Goal: Information Seeking & Learning: Find specific fact

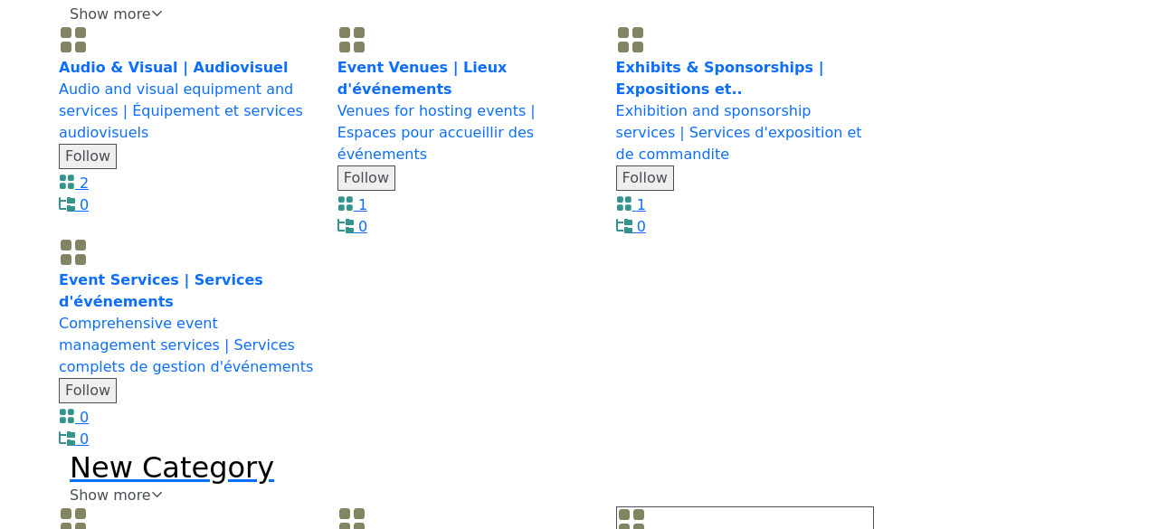
scroll to position [2533, 0]
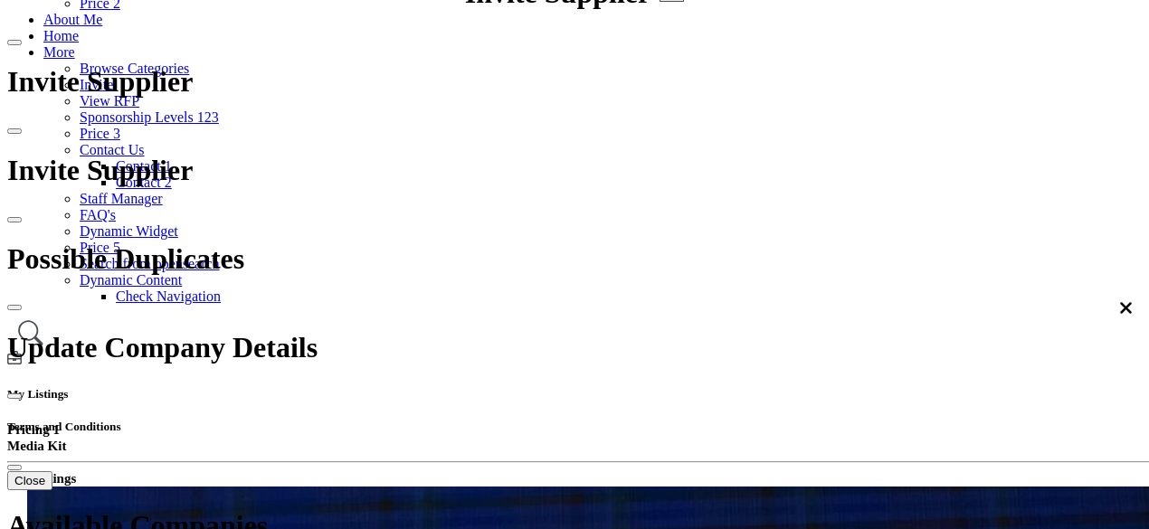
scroll to position [362, 0]
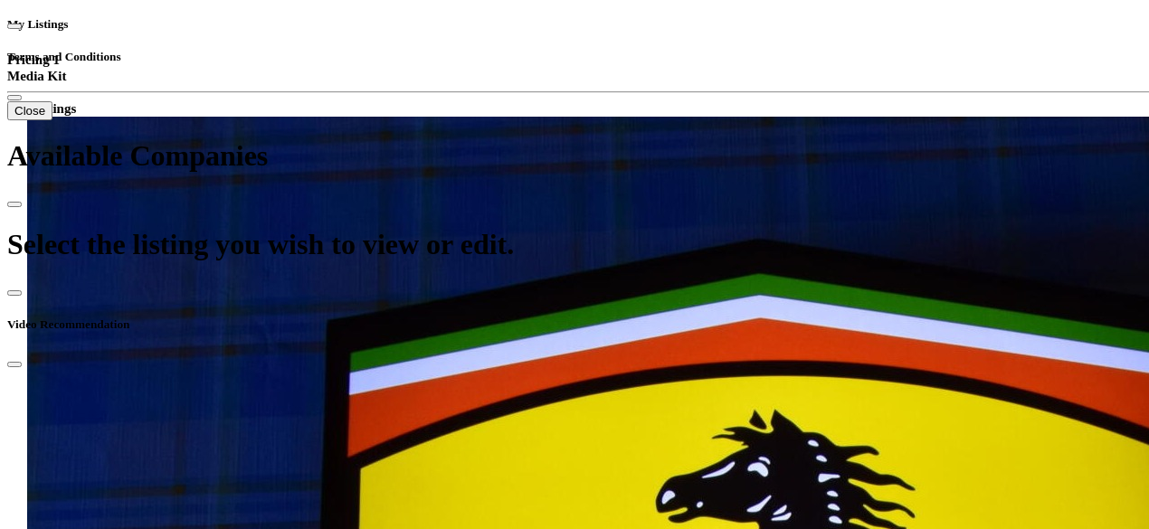
scroll to position [543, 0]
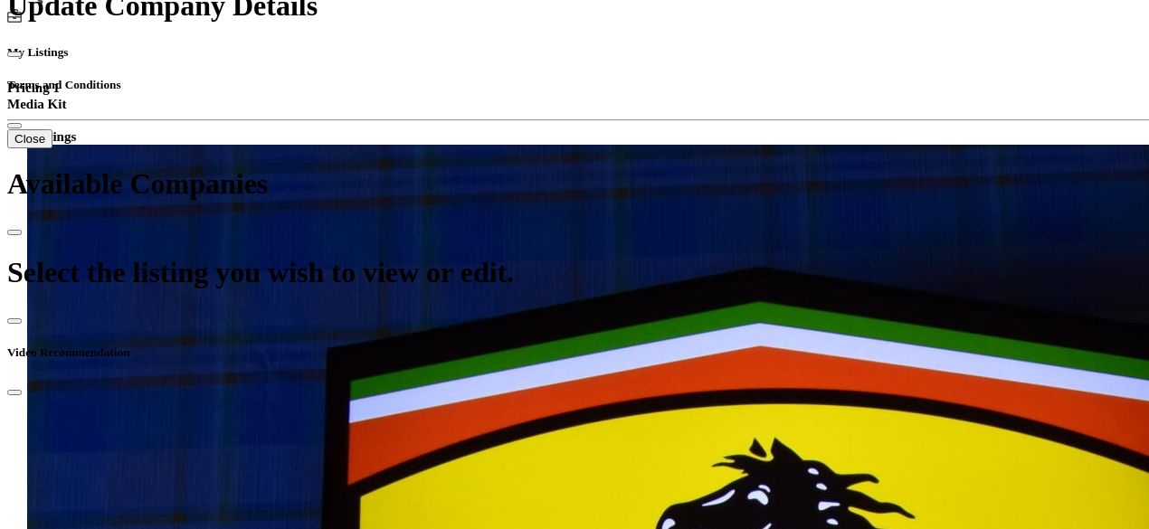
click at [555, 182] on div "A-Z (First Name)" at bounding box center [558, 174] width 204 height 16
click at [568, 198] on div "A-Z (Last Name)" at bounding box center [558, 190] width 204 height 16
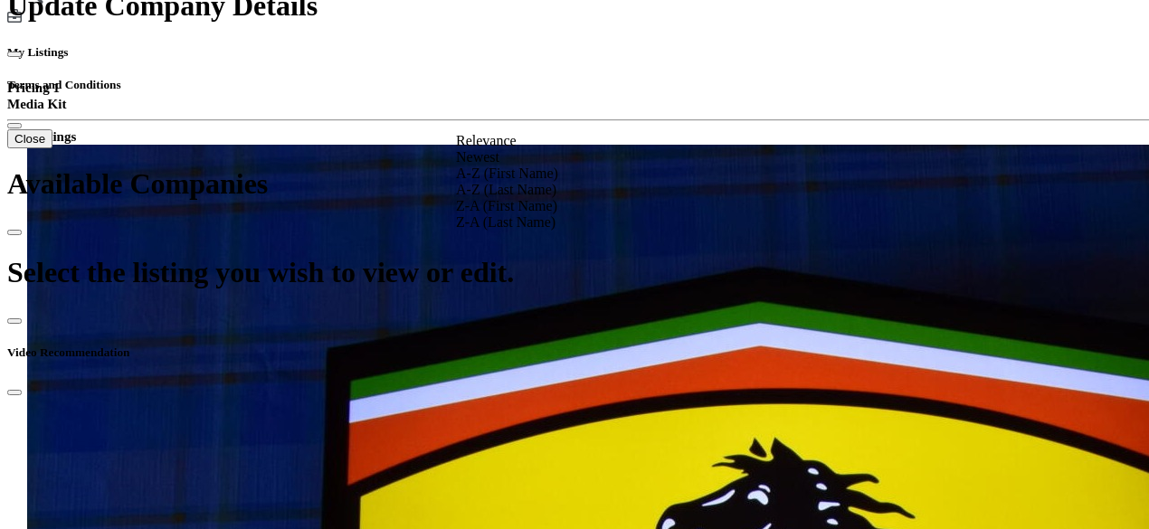
click at [550, 214] on div "Z-A (First Name)" at bounding box center [558, 206] width 204 height 16
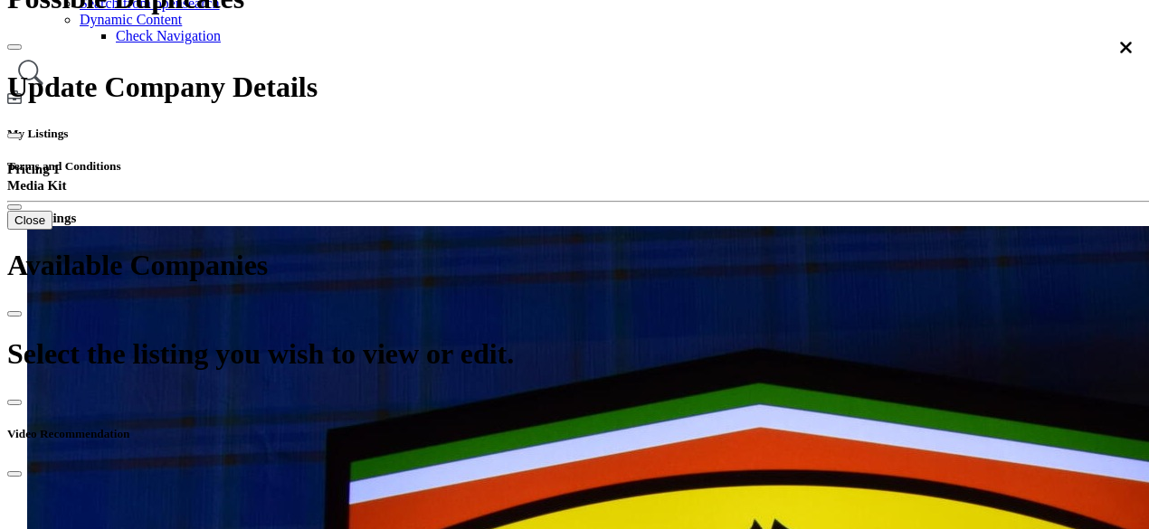
scroll to position [452, 0]
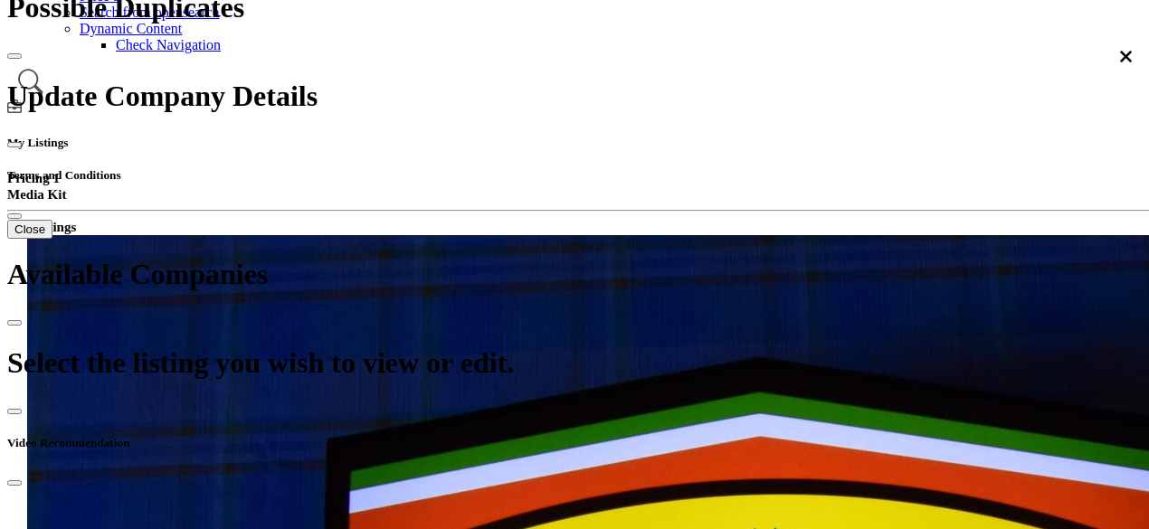
click at [541, 256] on div "Newest" at bounding box center [558, 248] width 204 height 16
click at [555, 272] on div "A-Z (First Name)" at bounding box center [558, 264] width 204 height 16
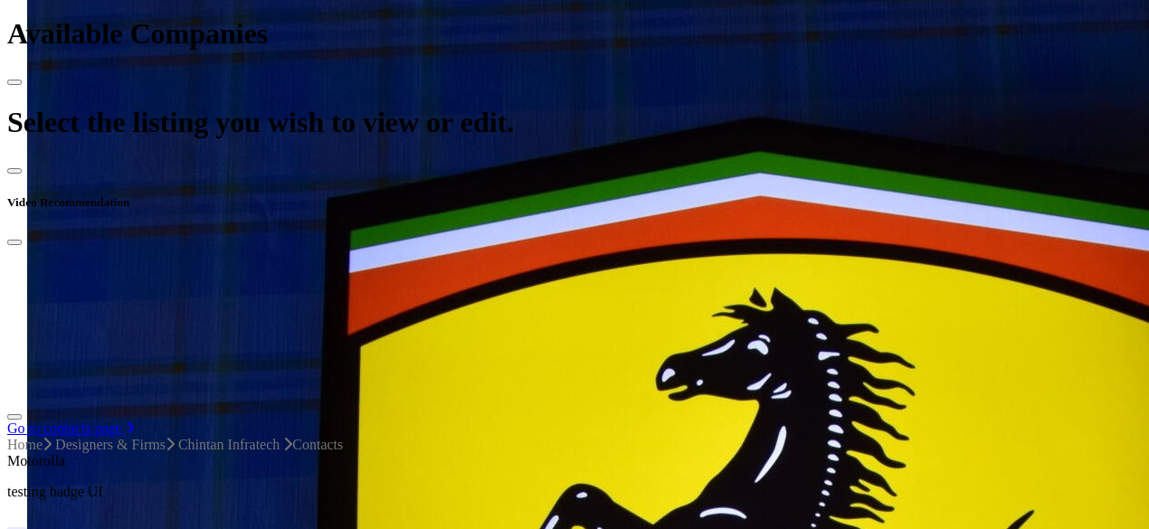
scroll to position [995, 0]
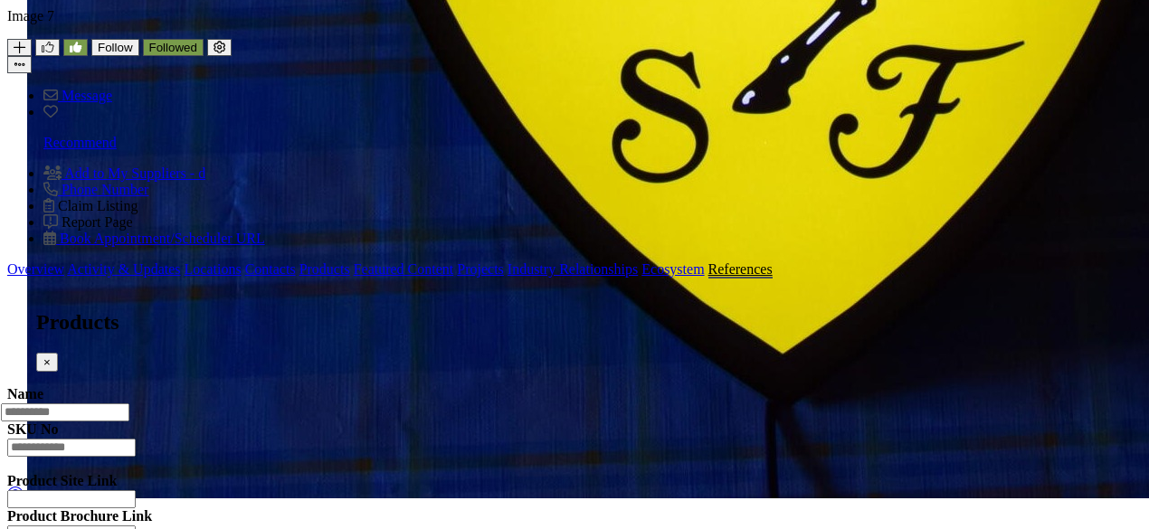
scroll to position [1628, 0]
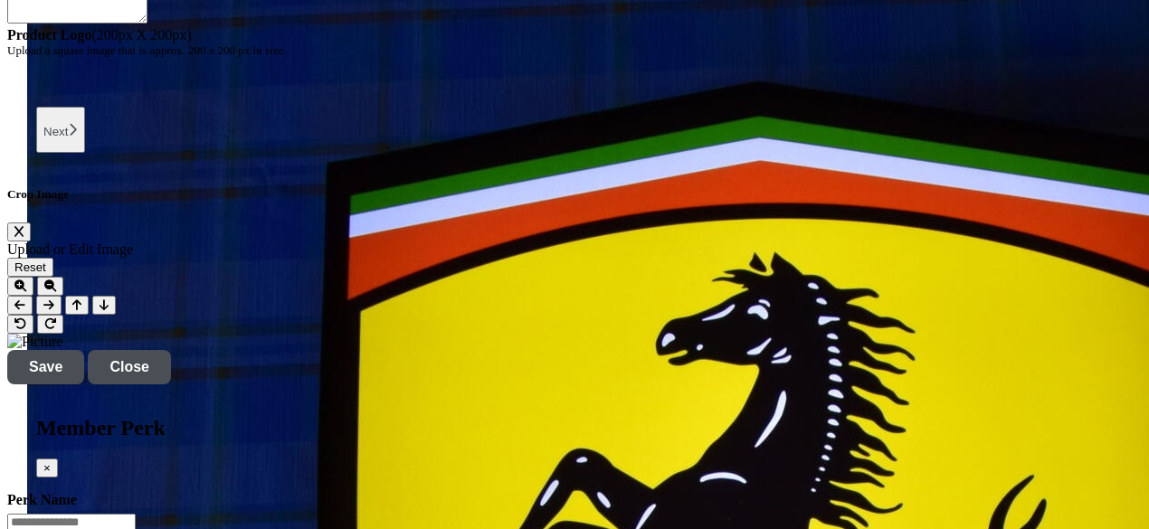
scroll to position [2262, 0]
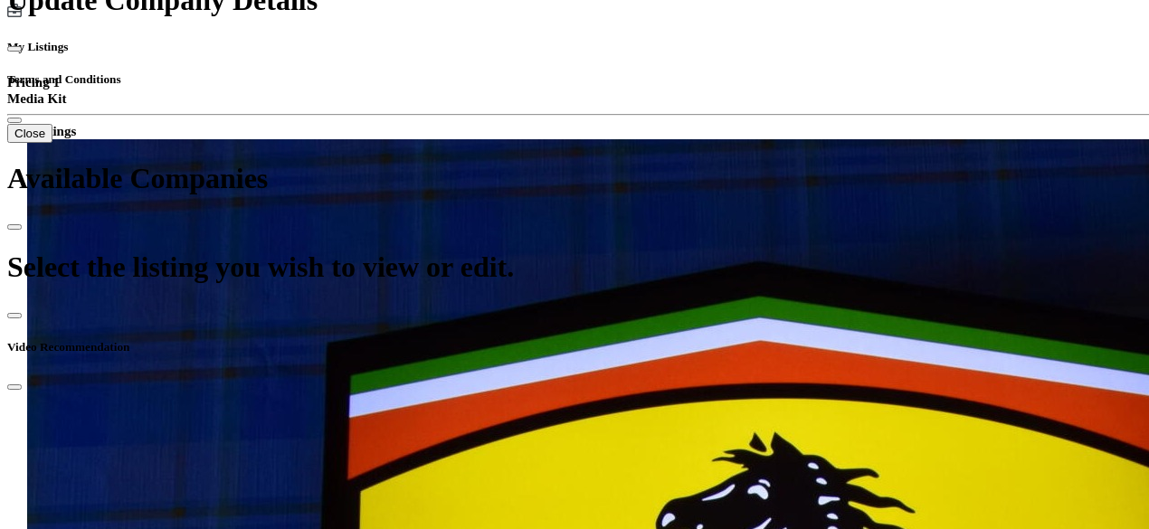
scroll to position [543, 0]
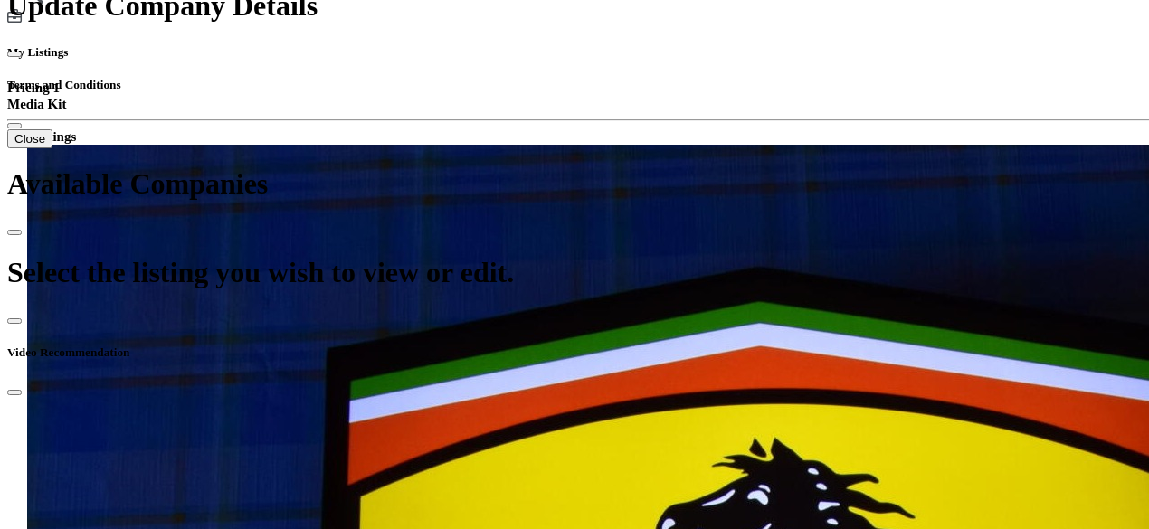
click at [552, 182] on div "A-Z (First Name)" at bounding box center [558, 174] width 204 height 16
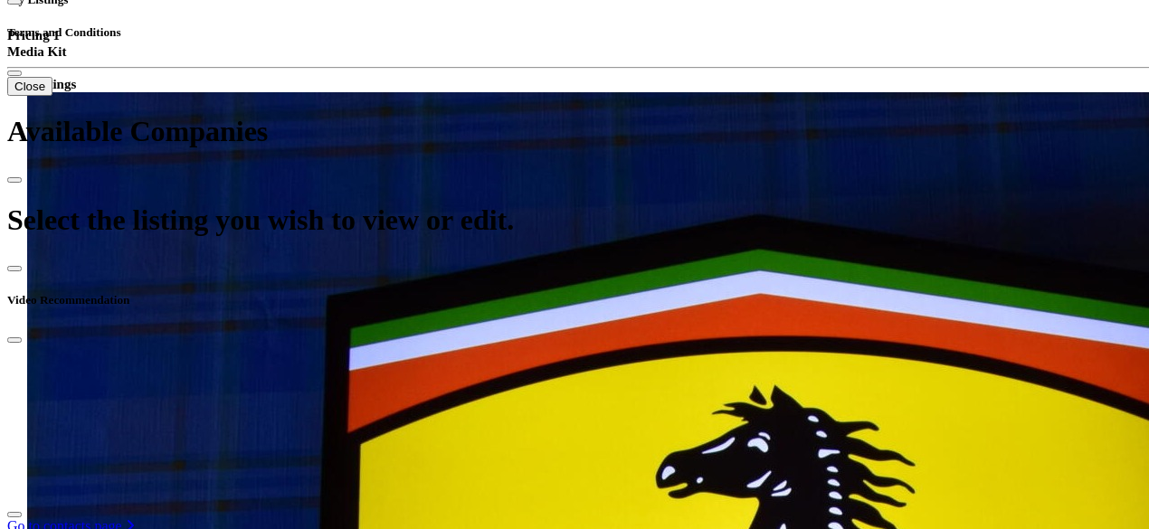
scroll to position [905, 0]
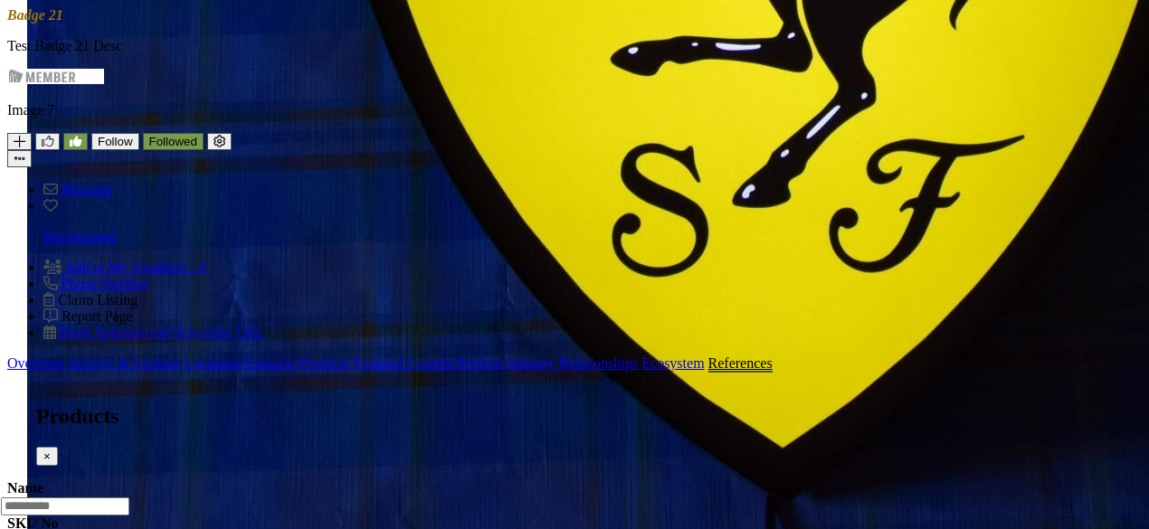
scroll to position [1538, 0]
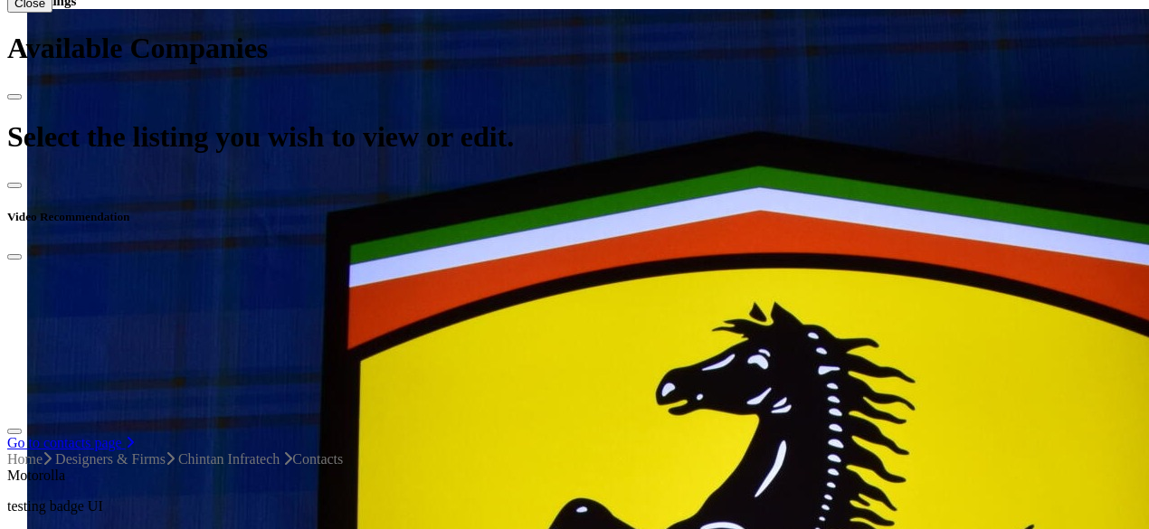
scroll to position [543, 0]
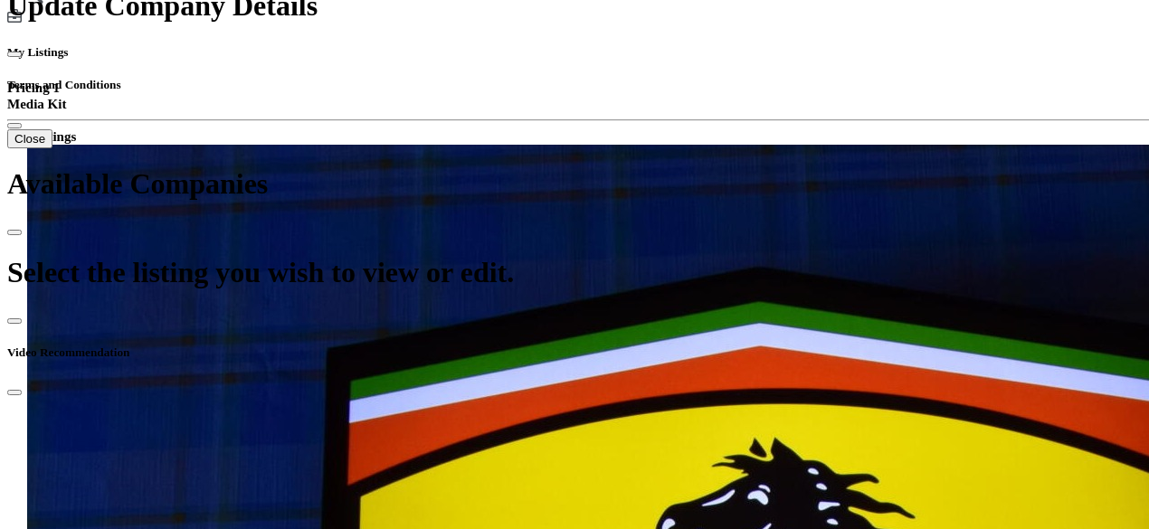
type input "*******"
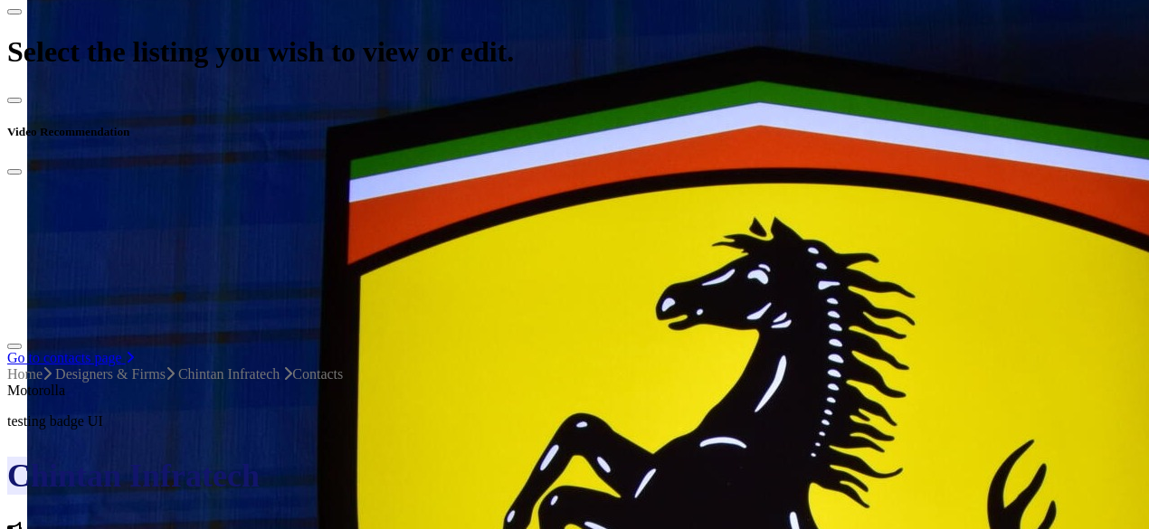
scroll to position [724, 0]
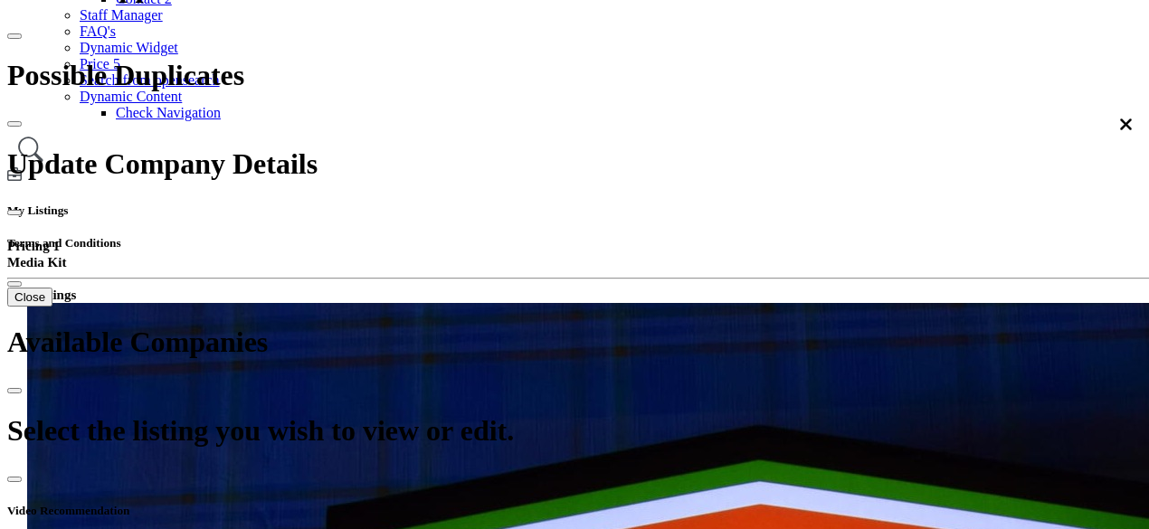
scroll to position [362, 0]
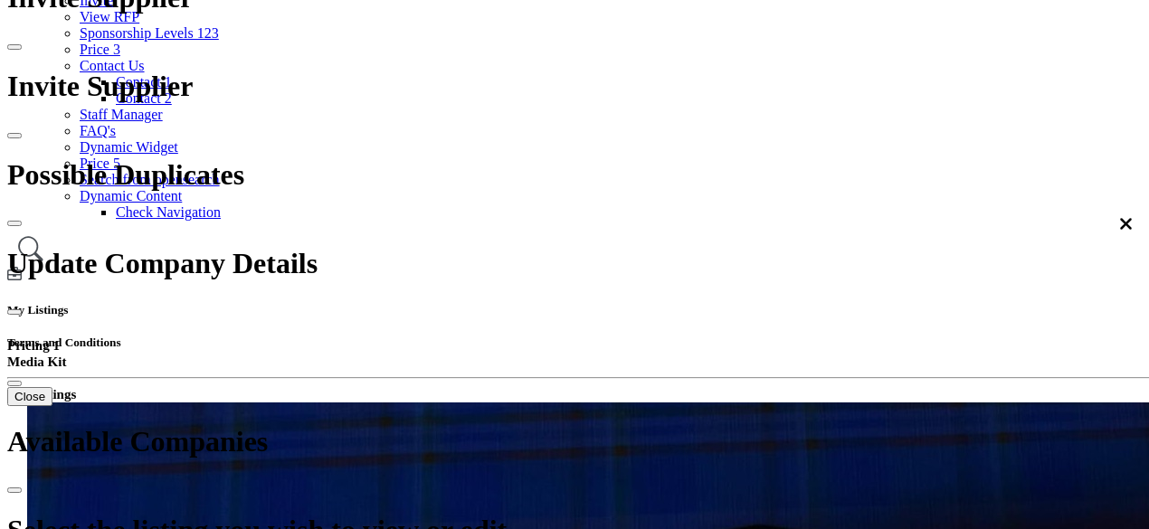
scroll to position [271, 0]
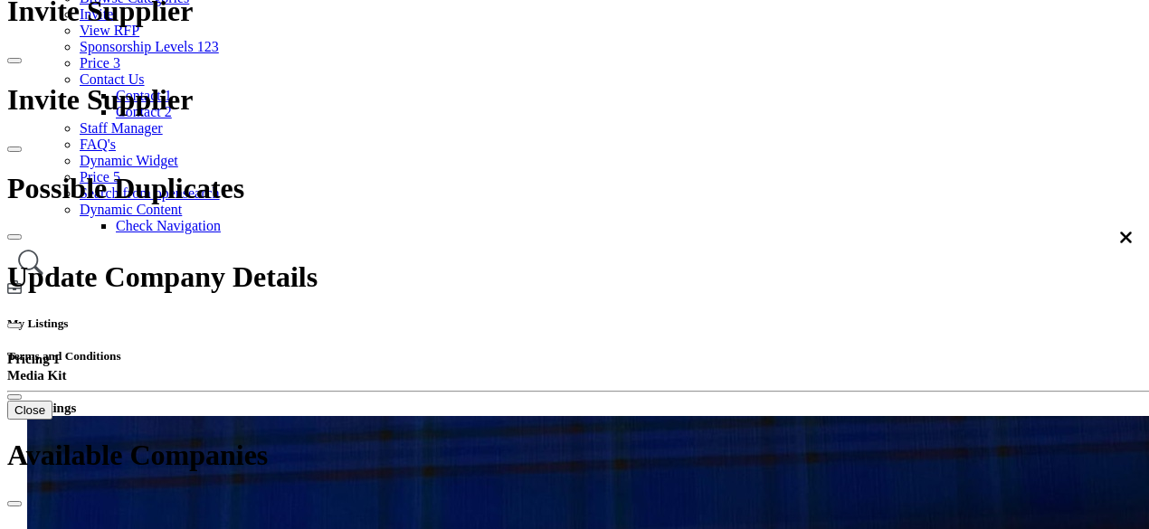
type input "*******"
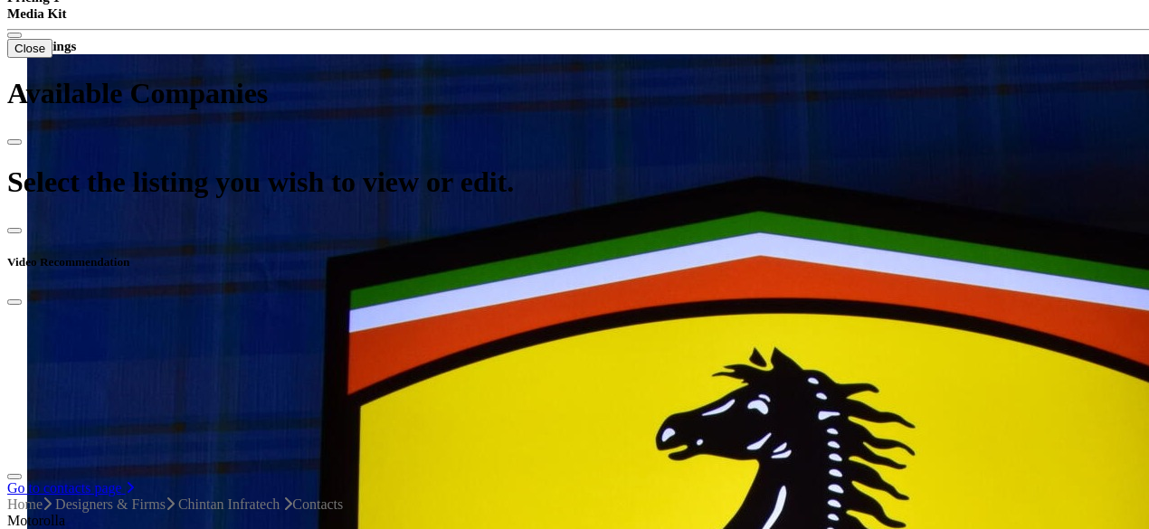
scroll to position [717, 0]
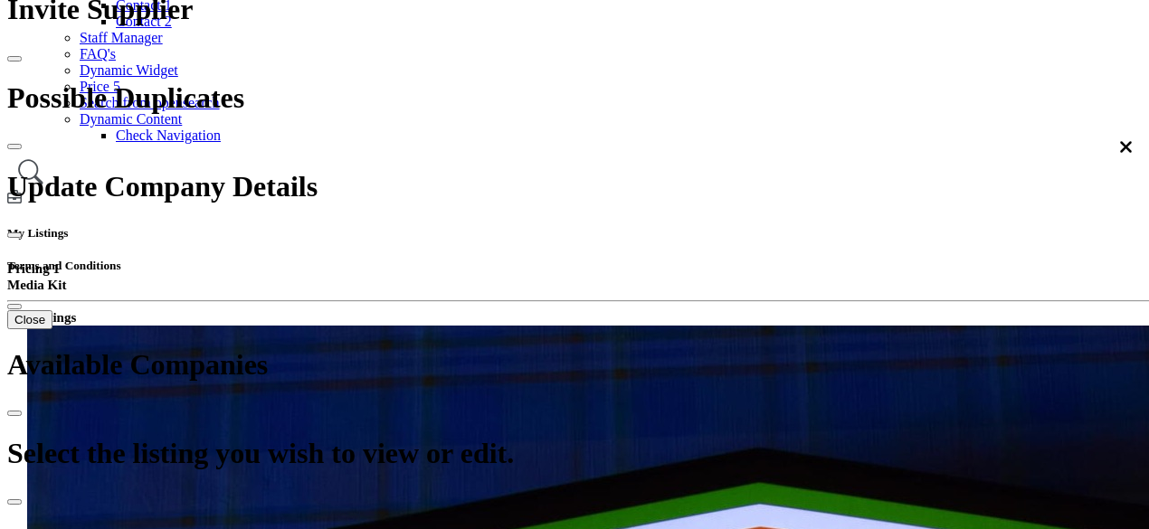
scroll to position [362, 0]
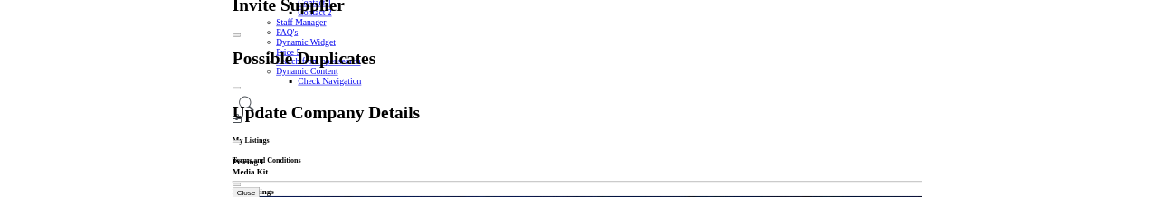
scroll to position [452, 0]
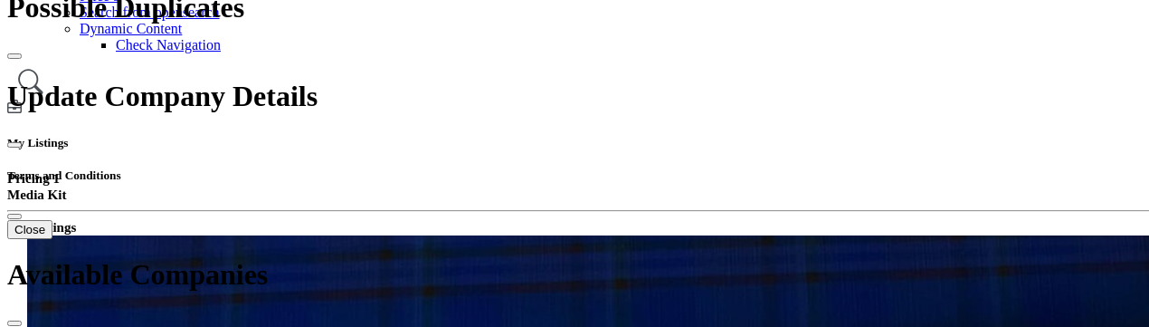
type input "*******"
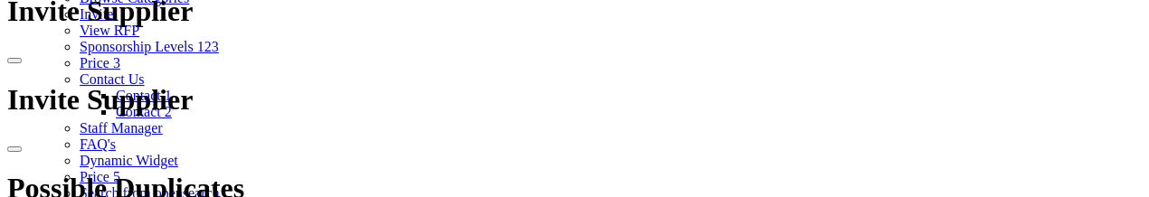
scroll to position [271, 0]
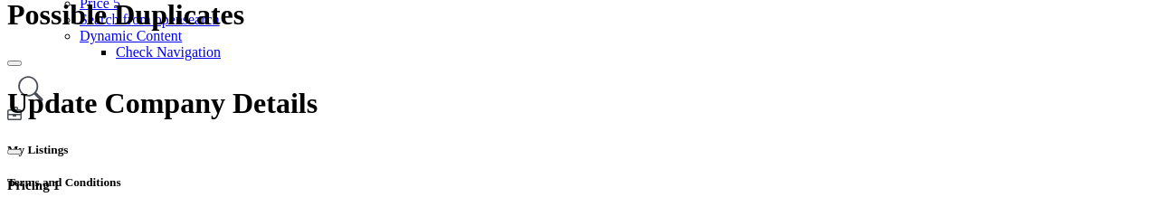
scroll to position [452, 0]
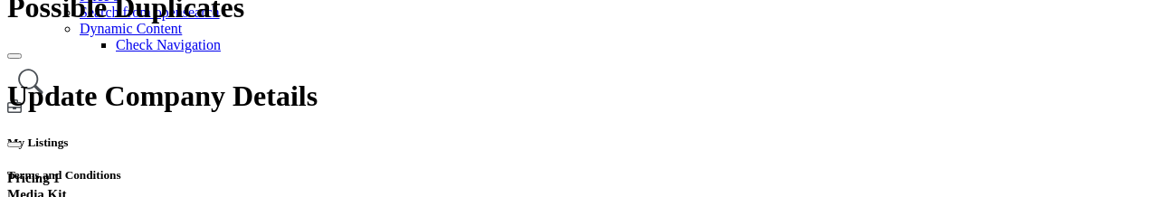
type input "*******"
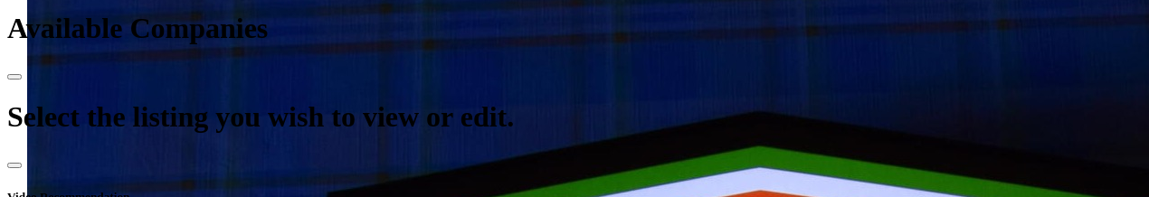
scroll to position [814, 0]
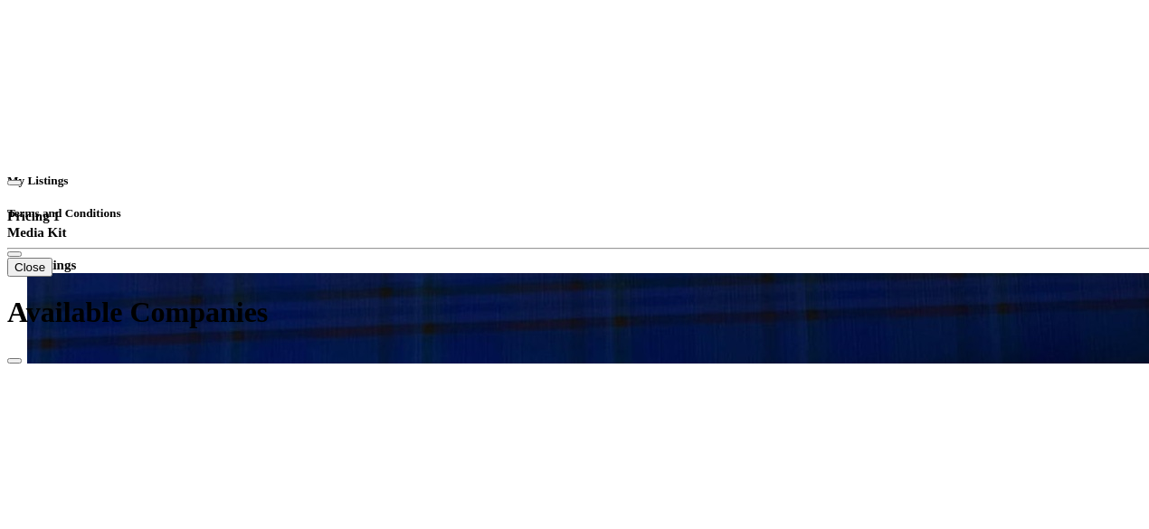
scroll to position [543, 0]
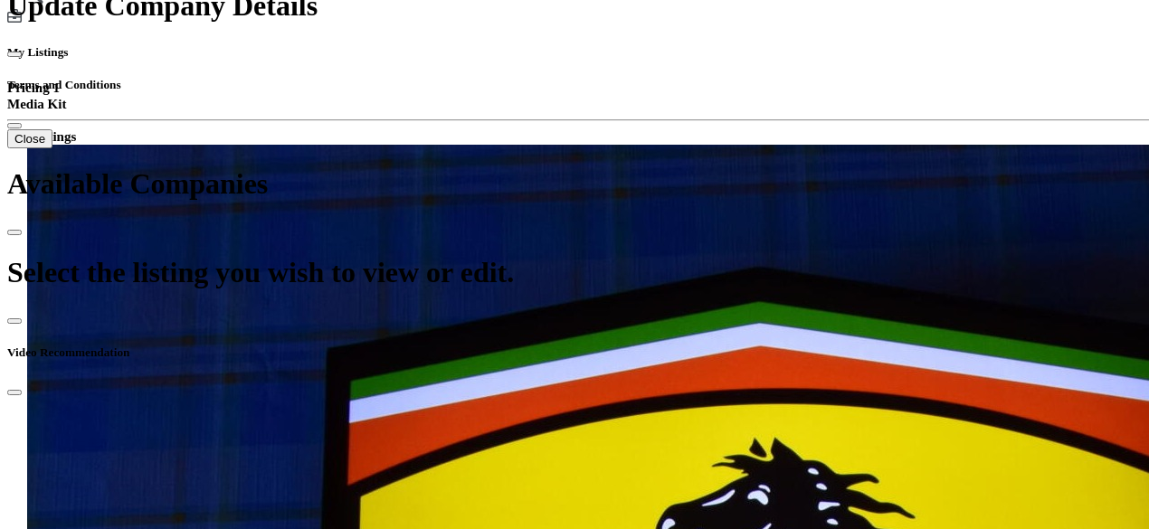
type input "*"
type input "***"
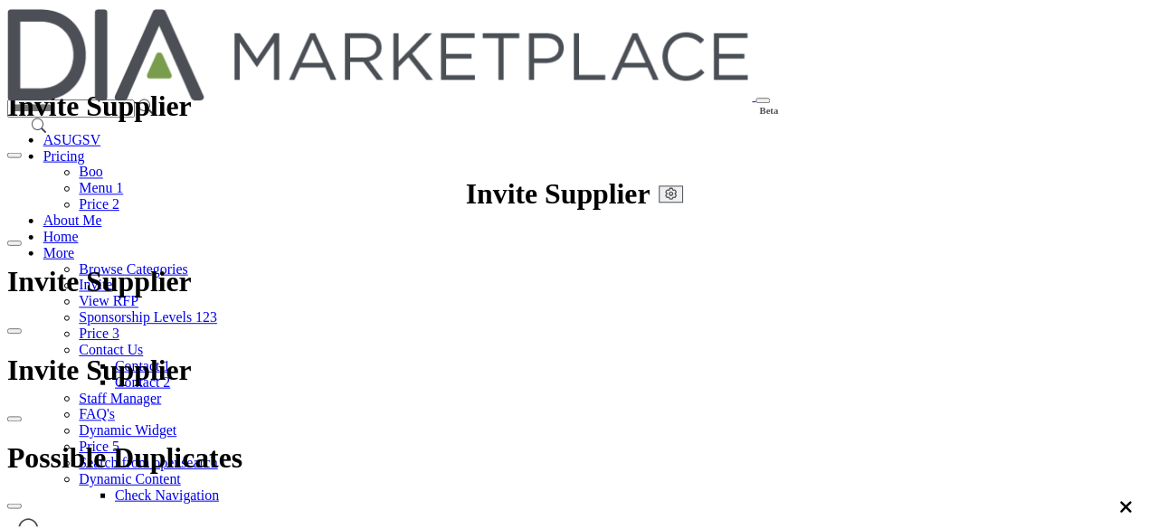
scroll to position [543, 0]
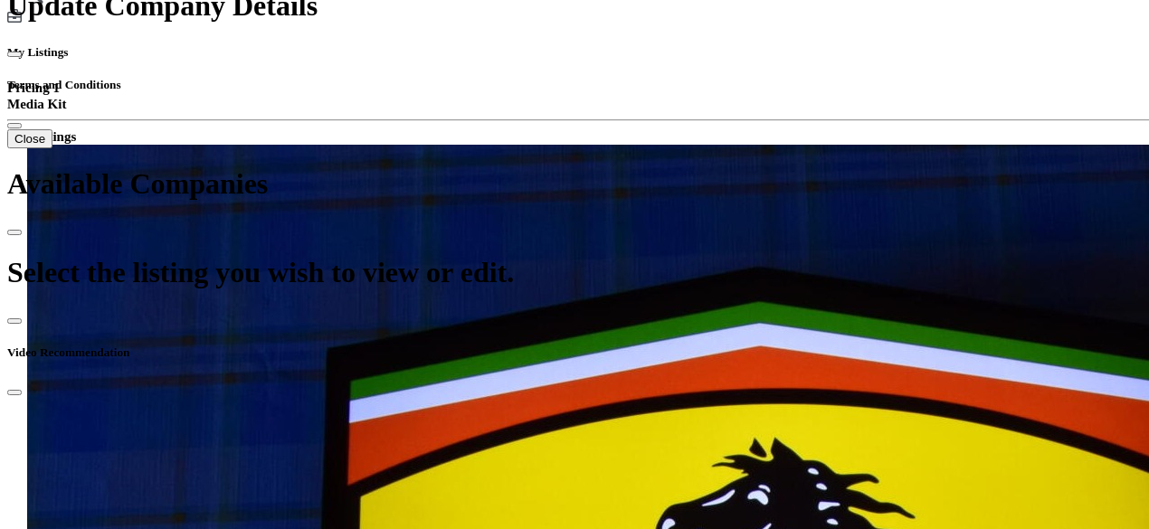
type input "*"
click at [0, 0] on div at bounding box center [0, 0] width 0 height 0
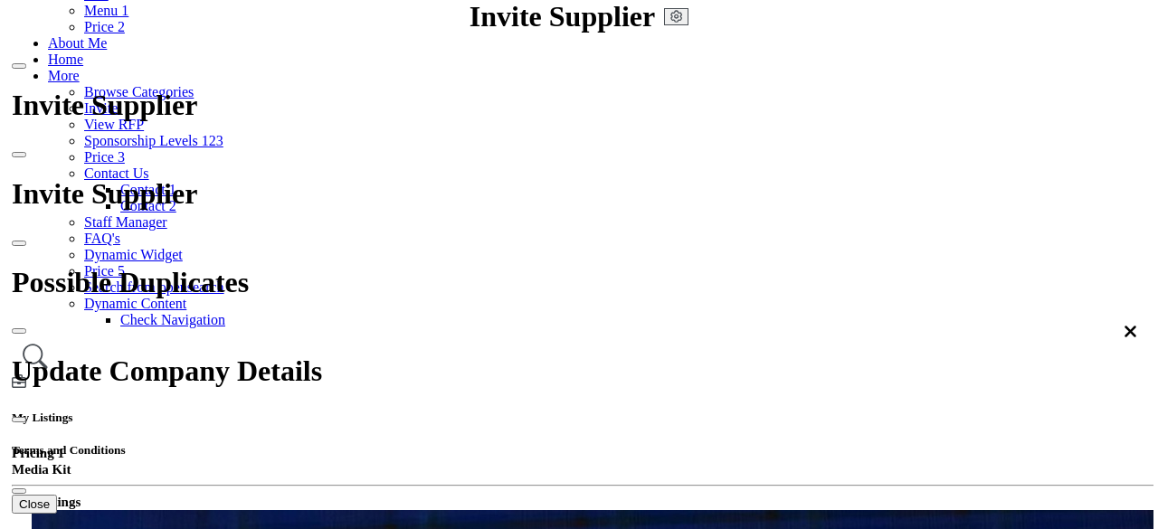
scroll to position [90, 0]
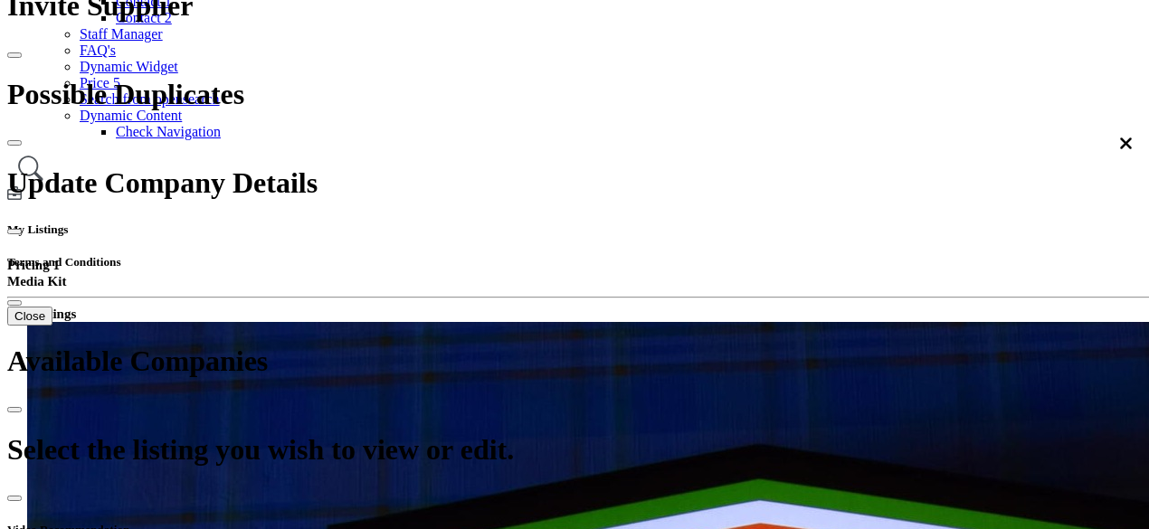
scroll to position [362, 0]
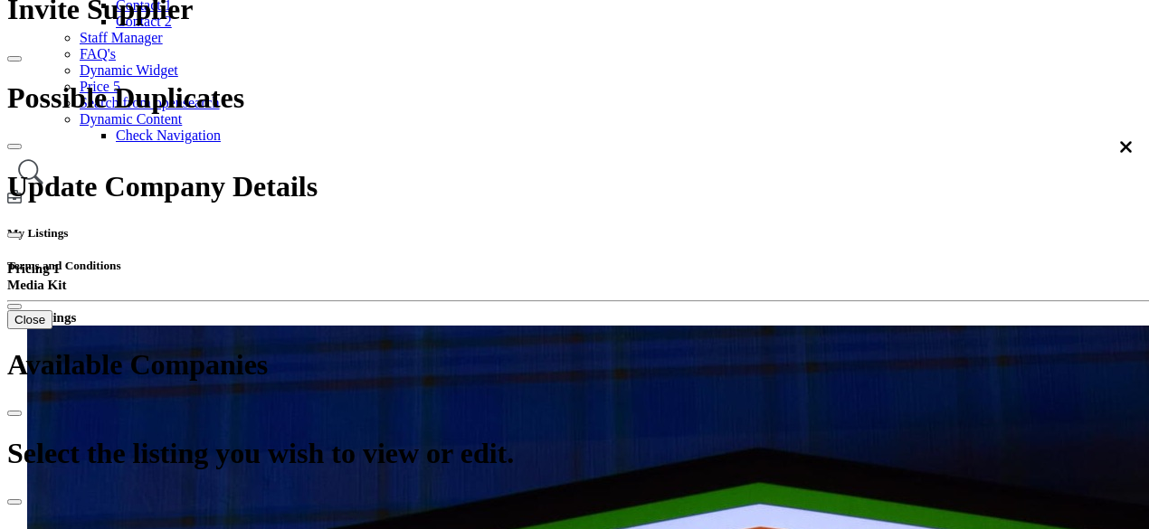
type input "*******"
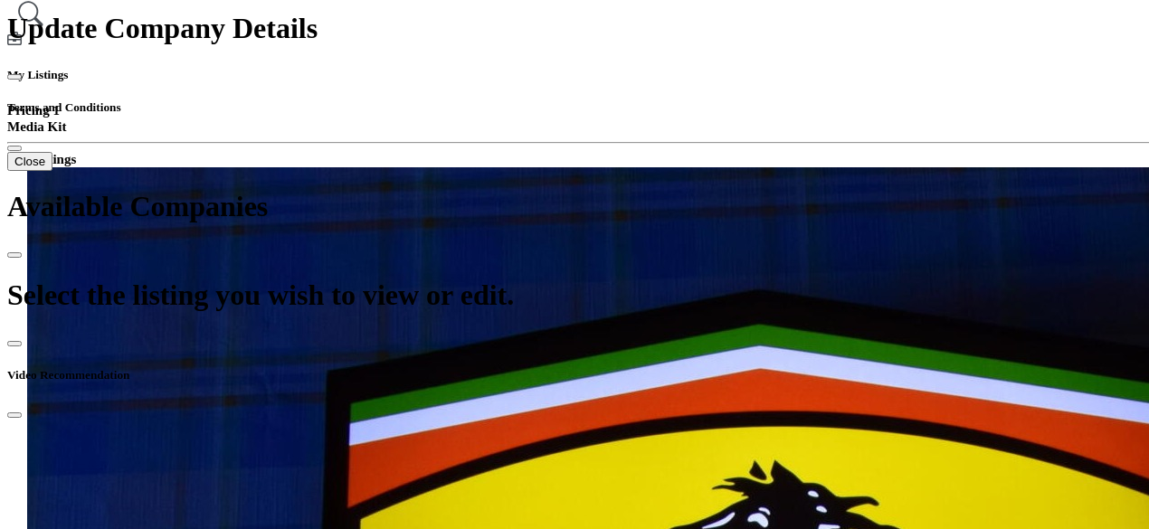
scroll to position [543, 0]
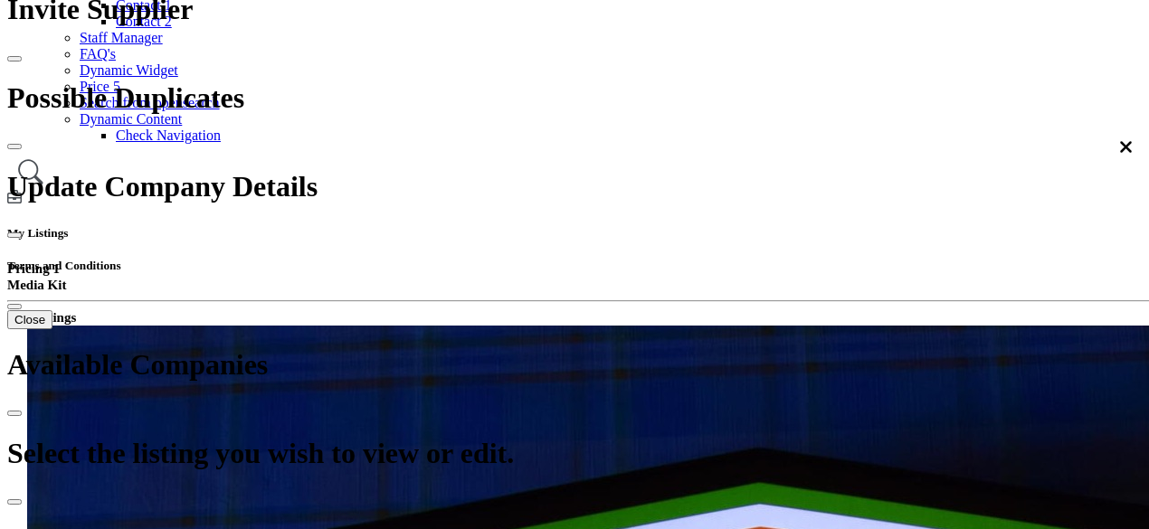
scroll to position [362, 0]
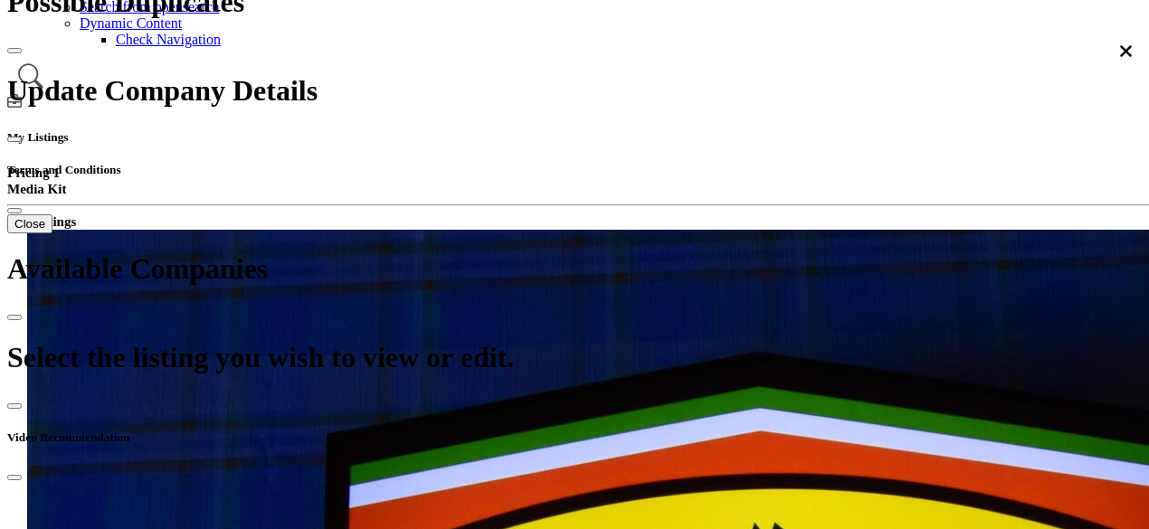
scroll to position [452, 0]
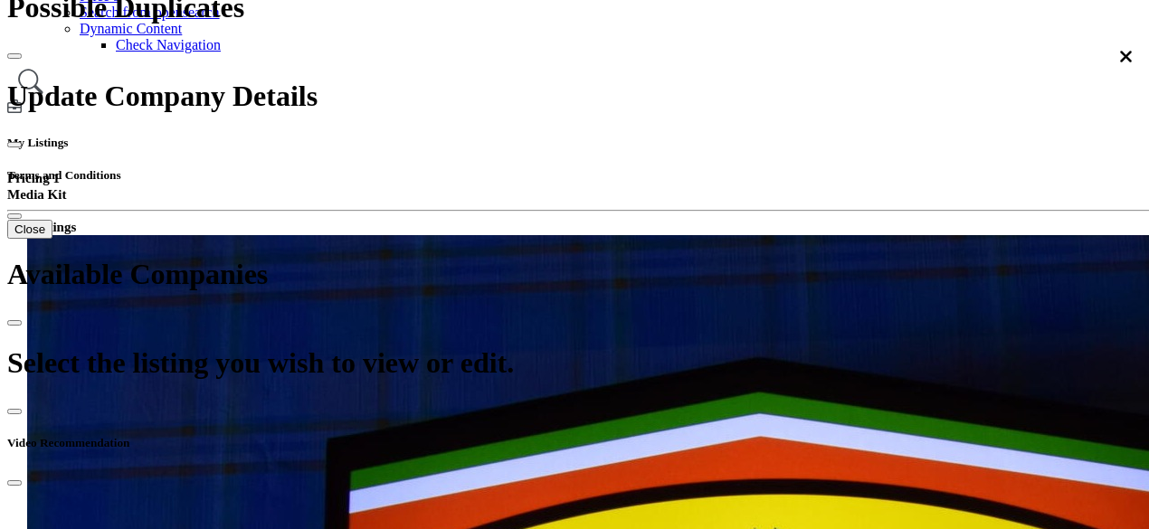
type input "*"
type input "***"
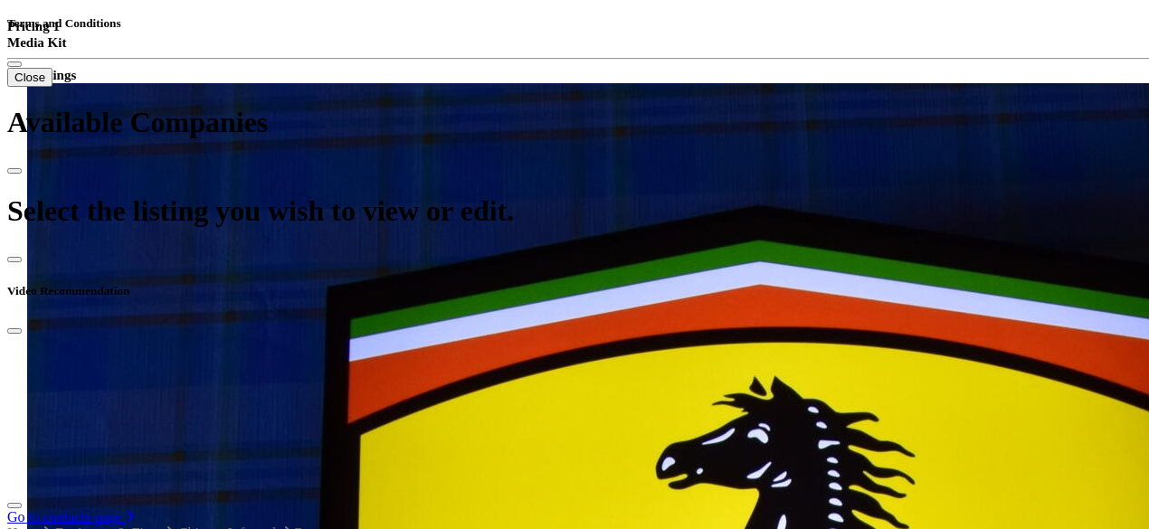
scroll to position [633, 0]
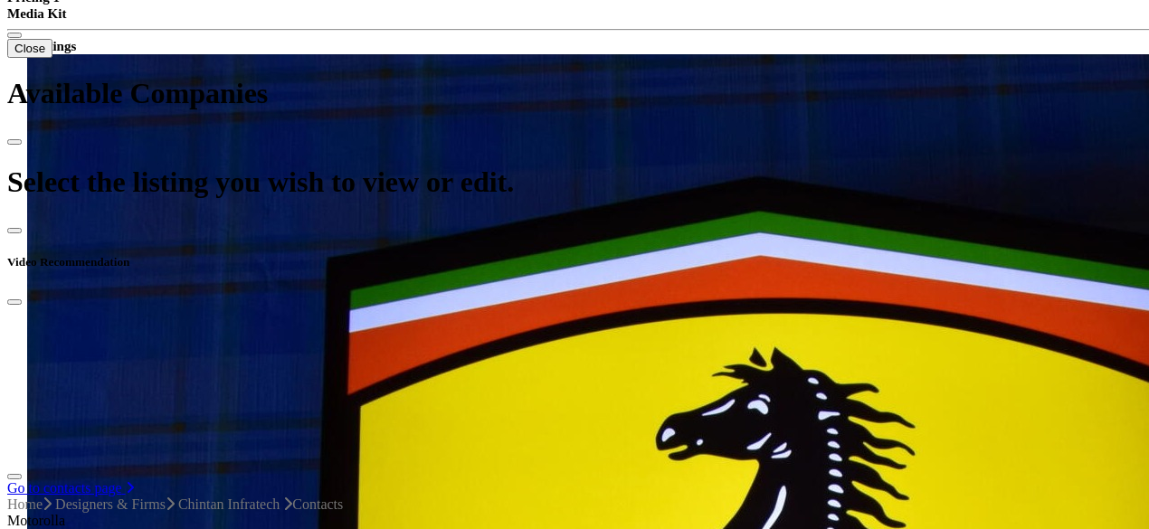
click at [532, 121] on div "Newest" at bounding box center [558, 113] width 204 height 16
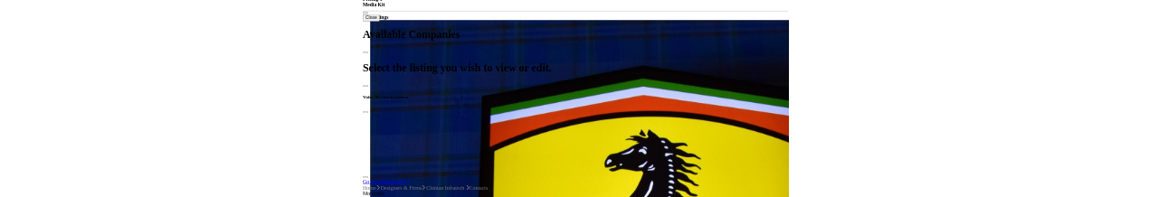
scroll to position [452, 0]
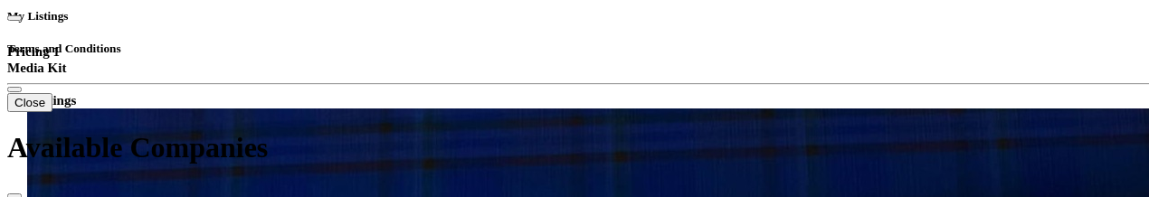
scroll to position [543, 0]
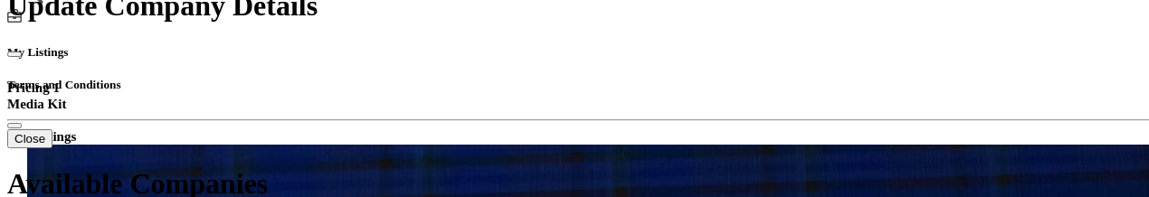
type input "***"
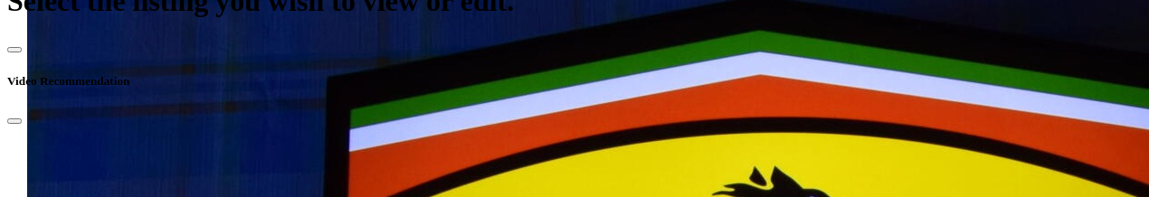
drag, startPoint x: 457, startPoint y: 14, endPoint x: 636, endPoint y: 17, distance: 179.2
copy h3 "References ( 0 )"
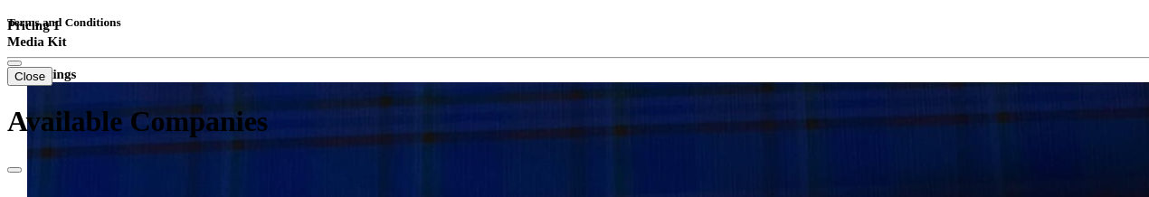
scroll to position [633, 0]
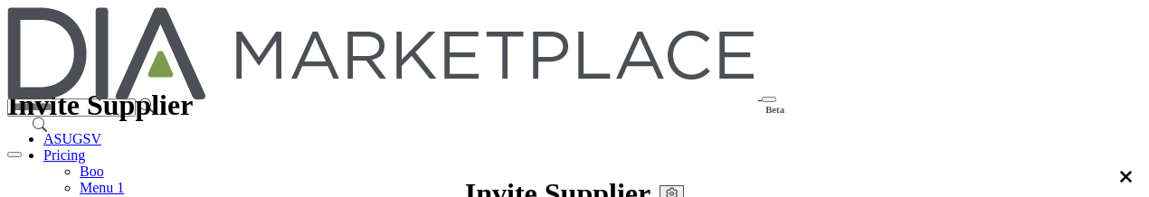
scroll to position [633, 0]
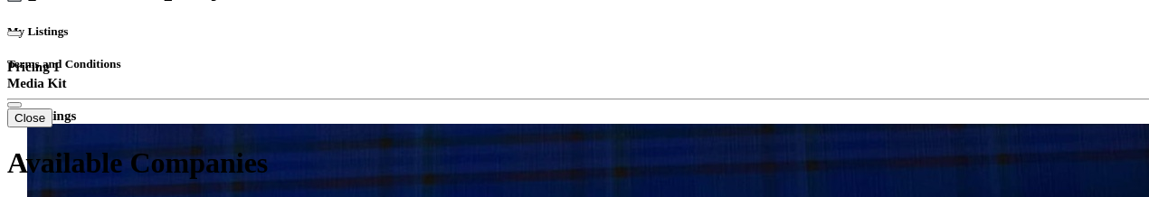
scroll to position [543, 0]
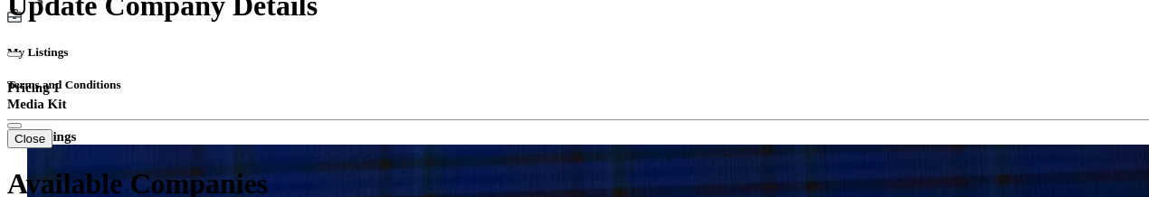
type input "*******"
